Goal: Task Accomplishment & Management: Manage account settings

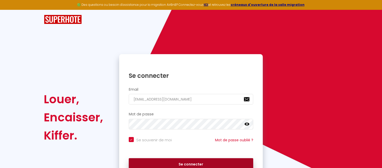
click at [186, 160] on button "Se connecter" at bounding box center [191, 164] width 125 height 13
checkbox input "true"
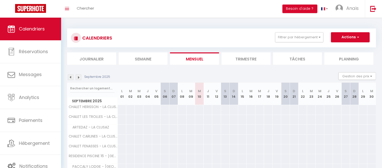
scroll to position [18, 0]
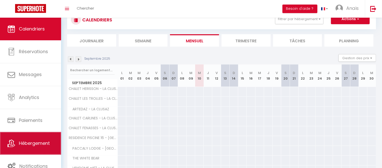
click at [44, 139] on link "Hébergement" at bounding box center [30, 143] width 61 height 23
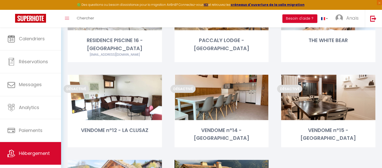
scroll to position [177, 0]
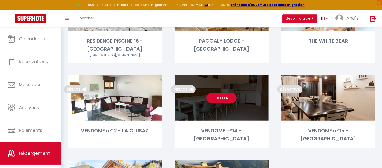
click at [217, 93] on link "Editer" at bounding box center [221, 98] width 30 height 10
select select "3"
select select "2"
select select "1"
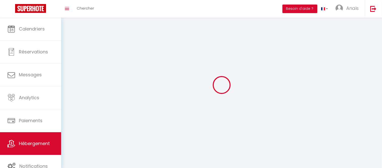
select select
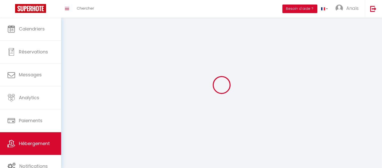
select select
checkbox input "false"
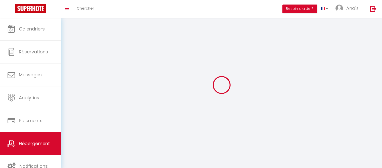
select select
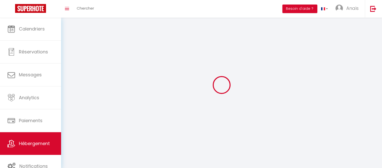
select select
checkbox input "false"
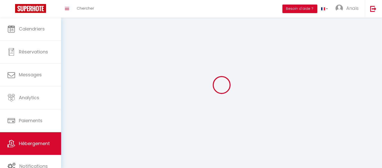
checkbox input "false"
select select
select select "1"
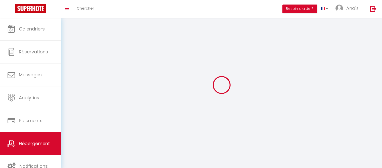
select select "28"
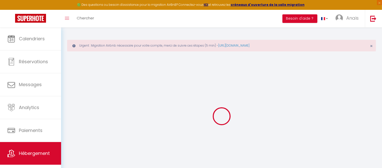
select select
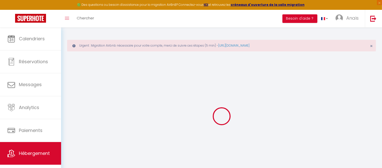
select select
checkbox input "false"
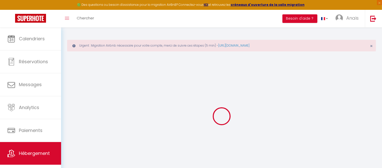
select select
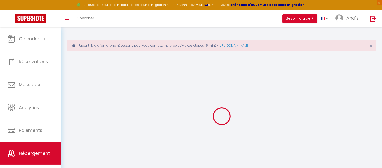
select select
checkbox input "false"
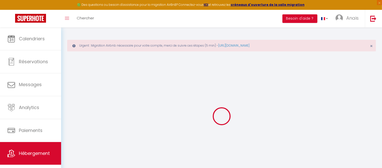
checkbox input "false"
select select
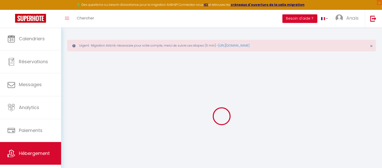
select select
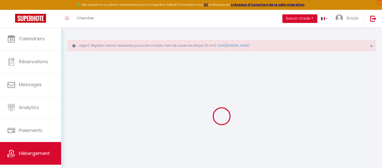
checkbox input "false"
select select
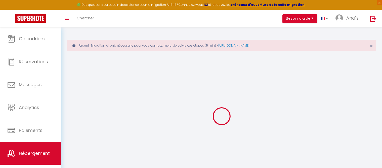
select select
type input "VENDOME n°14 - [GEOGRAPHIC_DATA]"
type input "[PERSON_NAME]"
type input "SAAB"
select select "10"
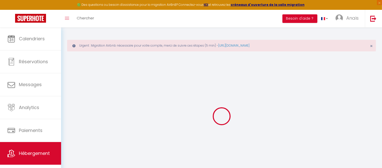
type input "10"
type input "3.00"
select select
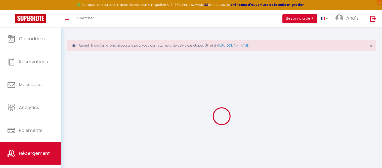
select select
type input "[STREET_ADDRESS]"
type input "74220"
type input "LA CLUSAZ"
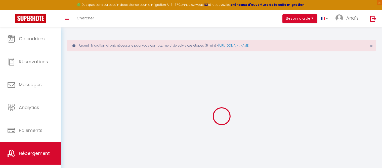
type input "[EMAIL_ADDRESS][DOMAIN_NAME]"
select select
checkbox input "false"
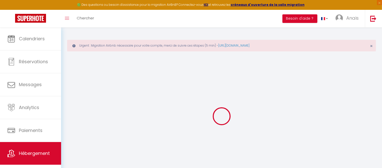
checkbox input "false"
type input "0"
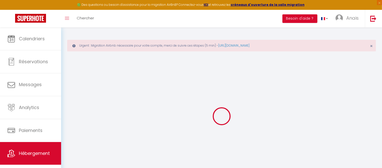
select select
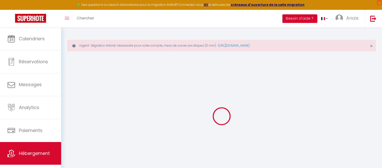
select select
checkbox input "false"
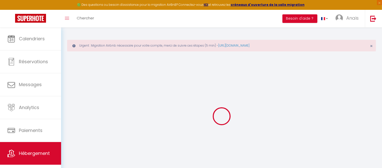
select select "17:00"
select select "19:00"
select select "10:00"
select select "30"
select select "120"
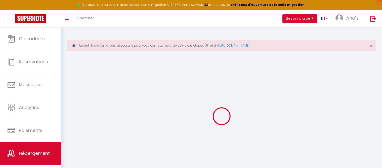
select select
checkbox input "false"
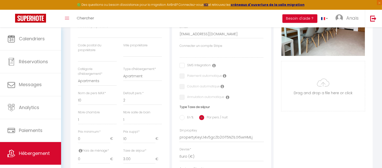
select select
checkbox input "false"
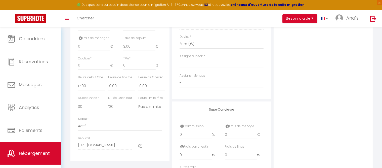
scroll to position [300, 0]
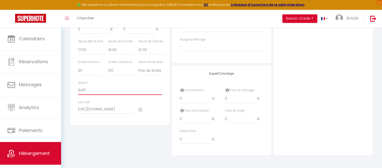
click at [78, 85] on select "Actif Pas actif" at bounding box center [120, 90] width 84 height 10
select select "1"
click option "Actif" at bounding box center [0, 0] width 0 height 0
select select
checkbox input "false"
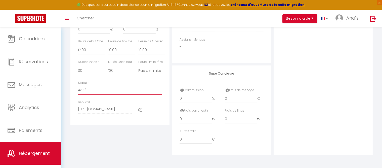
checkbox input "false"
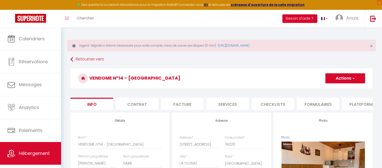
click at [340, 80] on button "Actions" at bounding box center [345, 78] width 40 height 10
click at [326, 90] on input "Enregistrer" at bounding box center [325, 89] width 19 height 5
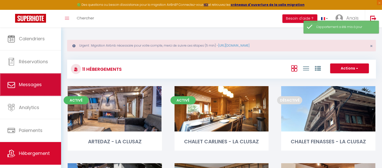
click at [23, 85] on span "Messages" at bounding box center [30, 84] width 23 height 6
select select "message"
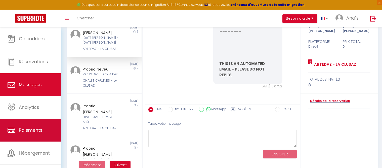
scroll to position [9, 0]
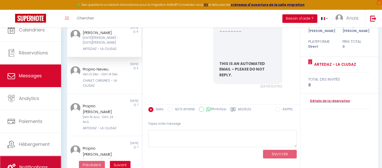
click at [43, 158] on link "Notifications" at bounding box center [30, 166] width 61 height 23
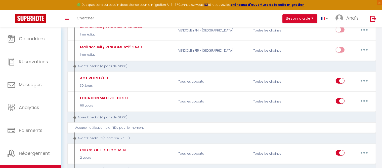
scroll to position [320, 0]
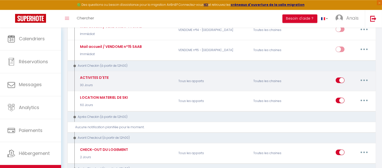
click at [339, 77] on input "checkbox" at bounding box center [339, 81] width 9 height 8
checkbox input "false"
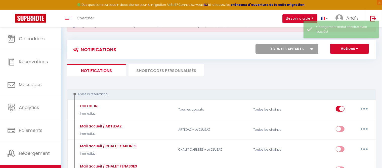
scroll to position [0, 0]
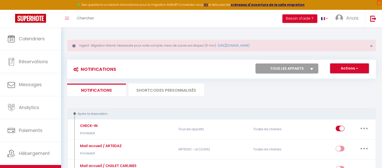
click at [350, 68] on button "Actions" at bounding box center [349, 68] width 39 height 10
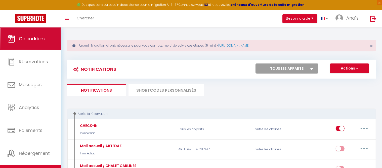
click at [38, 37] on span "Calendriers" at bounding box center [32, 38] width 26 height 6
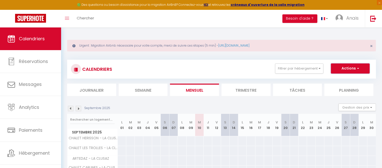
click at [342, 67] on button "Actions" at bounding box center [350, 68] width 39 height 10
click at [334, 80] on link "Nouvelle réservation" at bounding box center [345, 80] width 44 height 8
select select
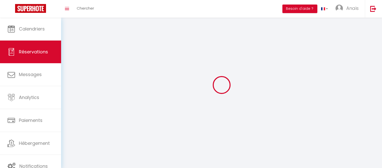
select select
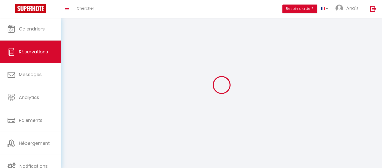
select select
checkbox input "false"
select select
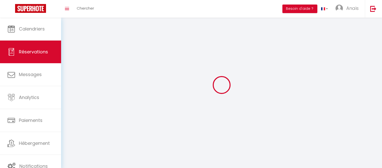
select select
checkbox input "false"
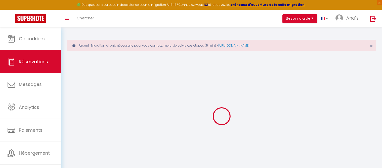
select select
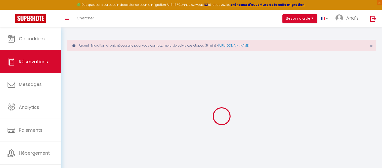
select select
checkbox input "false"
select select
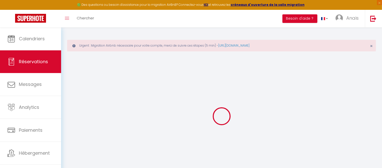
select select
checkbox input "false"
select select
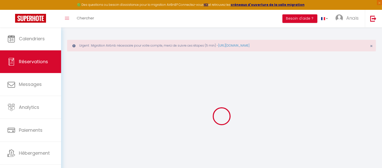
select select
checkbox input "false"
select select
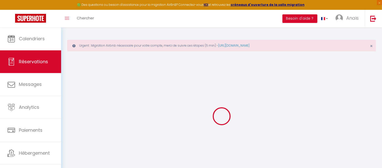
select select
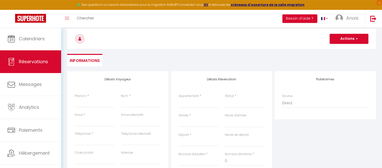
scroll to position [45, 0]
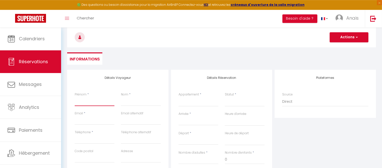
click at [95, 100] on input "Prénom" at bounding box center [95, 101] width 40 height 9
type input "J"
select select
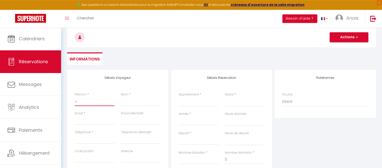
select select
checkbox input "false"
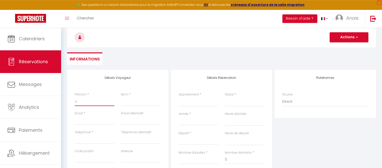
type input "Ju"
select select
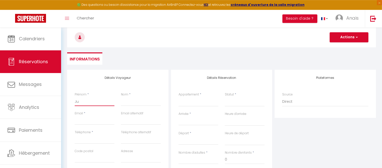
select select
checkbox input "false"
type input "[DATE]"
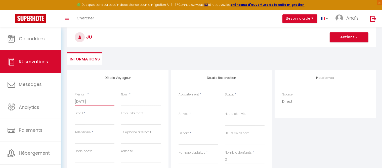
select select
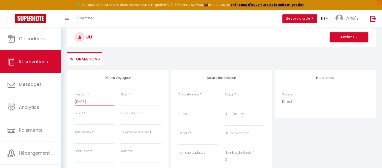
select select
checkbox input "false"
type input "Juli"
select select
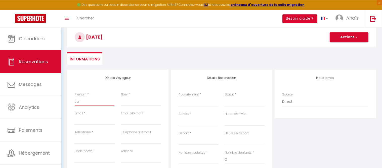
select select
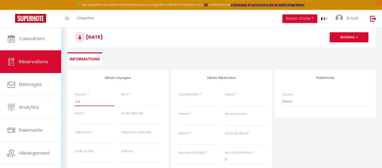
select select
checkbox input "false"
click at [97, 122] on input "Email client" at bounding box center [95, 120] width 40 height 9
click option "VENDOME n°14 - [GEOGRAPHIC_DATA]" at bounding box center [0, 0] width 0 height 0
click at [241, 105] on select "Confirmé Non Confirmé [PERSON_NAME] par le voyageur No Show Request" at bounding box center [245, 102] width 40 height 10
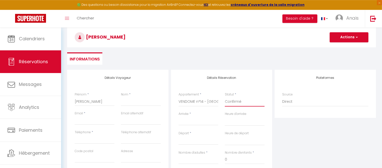
click option "Confirmé" at bounding box center [0, 0] width 0 height 0
click at [187, 118] on input "Arrivée" at bounding box center [198, 121] width 40 height 7
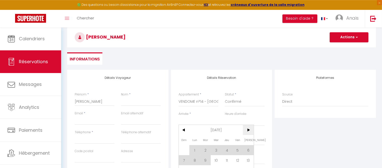
click at [248, 132] on span ">" at bounding box center [248, 130] width 11 height 10
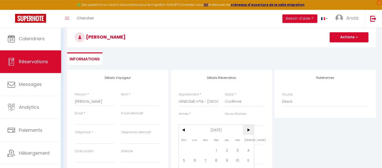
click at [248, 132] on span ">" at bounding box center [248, 130] width 11 height 10
click at [185, 129] on span "<" at bounding box center [184, 130] width 11 height 10
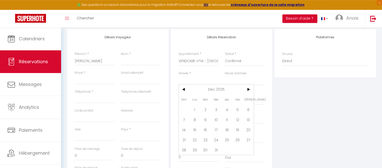
scroll to position [86, 0]
click at [246, 140] on span "27" at bounding box center [248, 139] width 11 height 10
click at [202, 98] on input "Dim 28 Décembre 2025" at bounding box center [198, 99] width 40 height 7
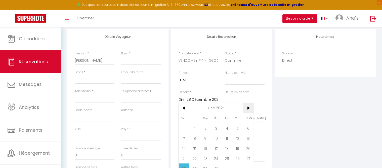
click at [250, 108] on span ">" at bounding box center [248, 108] width 11 height 10
click at [247, 131] on span "3" at bounding box center [248, 128] width 11 height 10
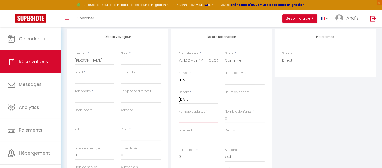
click at [199, 119] on input "Nombre d'adultes" at bounding box center [198, 118] width 40 height 9
click at [232, 118] on input "0" at bounding box center [245, 118] width 40 height 9
click at [94, 96] on input "Téléphone" at bounding box center [95, 97] width 40 height 9
paste input "0687237591"
click option "[GEOGRAPHIC_DATA]" at bounding box center [0, 0] width 0 height 0
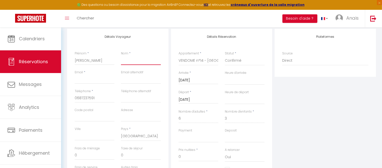
click at [128, 61] on input "Nom" at bounding box center [141, 60] width 40 height 9
click at [78, 77] on input "Email client" at bounding box center [95, 79] width 40 height 9
paste input "[EMAIL_ADDRESS][DOMAIN_NAME]"
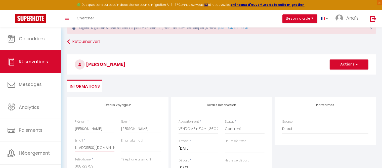
scroll to position [17, 0]
click at [336, 68] on button "Actions" at bounding box center [348, 65] width 39 height 10
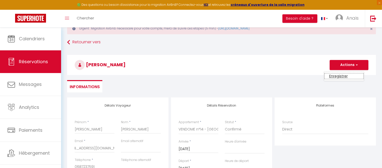
click at [332, 77] on link "Enregistrer" at bounding box center [344, 76] width 40 height 7
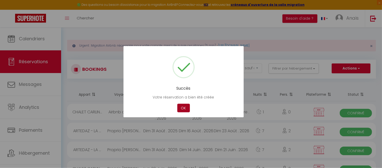
click at [184, 108] on button "OK" at bounding box center [183, 107] width 13 height 9
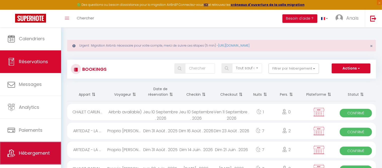
click at [35, 147] on link "Hébergement" at bounding box center [30, 152] width 61 height 23
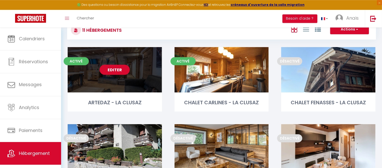
scroll to position [39, 0]
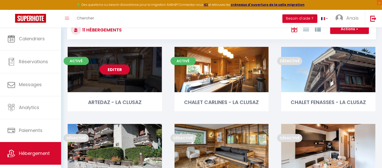
click at [118, 69] on link "Editer" at bounding box center [114, 69] width 30 height 10
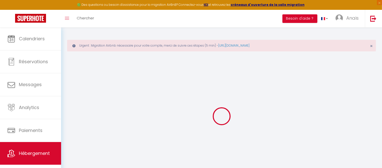
scroll to position [27, 0]
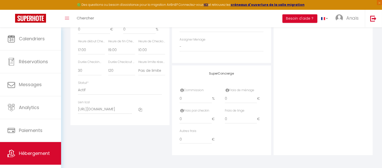
scroll to position [300, 0]
click at [78, 85] on select "Actif Pas actif" at bounding box center [120, 90] width 84 height 10
click option "Pas actif" at bounding box center [0, 0] width 0 height 0
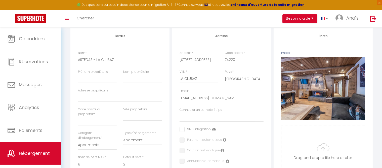
scroll to position [0, 0]
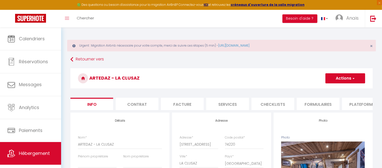
click at [344, 82] on button "Actions" at bounding box center [345, 78] width 40 height 10
click at [331, 90] on input "Enregistrer" at bounding box center [325, 89] width 19 height 5
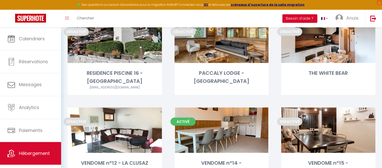
scroll to position [145, 0]
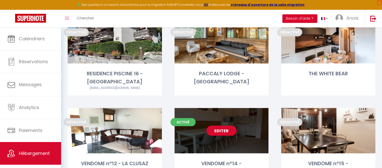
click at [225, 125] on link "Editer" at bounding box center [221, 130] width 30 height 10
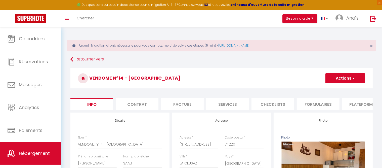
click at [331, 79] on button "Actions" at bounding box center [345, 78] width 40 height 10
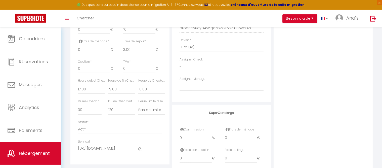
scroll to position [300, 0]
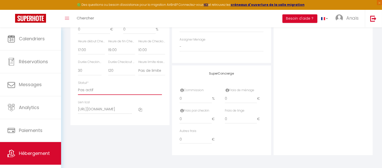
click option "Pas actif" at bounding box center [0, 0] width 0 height 0
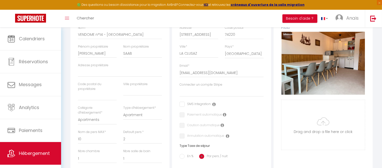
scroll to position [0, 0]
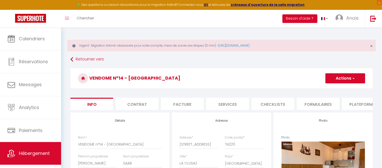
click at [337, 80] on button "Actions" at bounding box center [345, 78] width 40 height 10
click at [332, 88] on input "Enregistrer" at bounding box center [325, 89] width 19 height 5
